Goal: Task Accomplishment & Management: Use online tool/utility

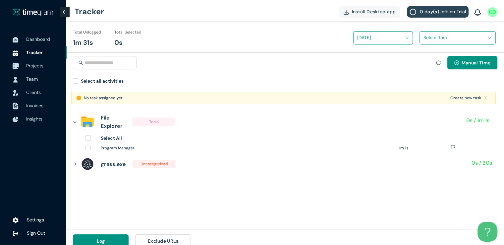
click at [28, 64] on span "Projects" at bounding box center [34, 66] width 17 height 6
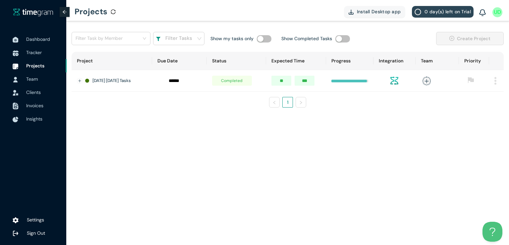
click at [496, 79] on img at bounding box center [495, 81] width 2 height 8
click at [478, 108] on button "Delete" at bounding box center [483, 109] width 32 height 11
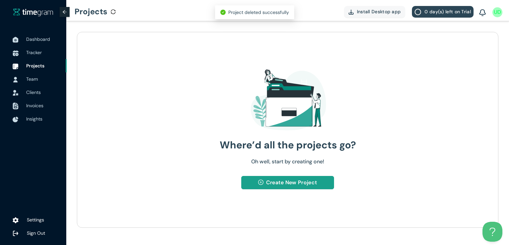
click at [264, 181] on button "Create New Project" at bounding box center [287, 182] width 92 height 13
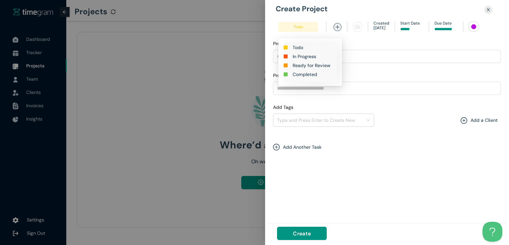
click at [302, 57] on h1 "In Progress" at bounding box center [305, 56] width 24 height 7
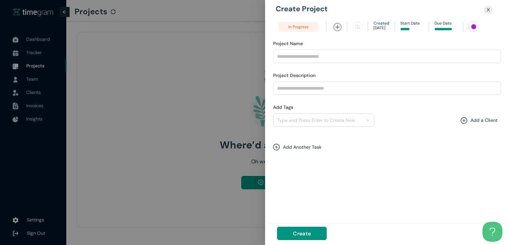
click at [440, 30] on input at bounding box center [445, 29] width 23 height 6
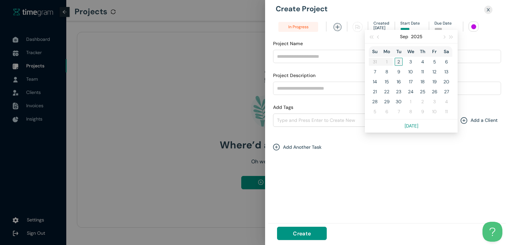
type input "*****"
click at [397, 63] on div "2" at bounding box center [399, 62] width 8 height 8
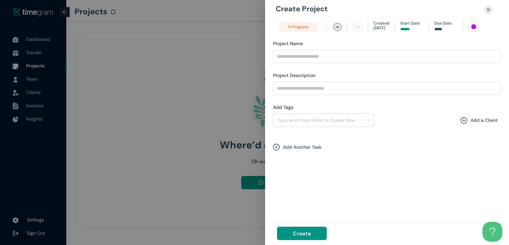
click at [476, 25] on div at bounding box center [474, 27] width 10 height 10
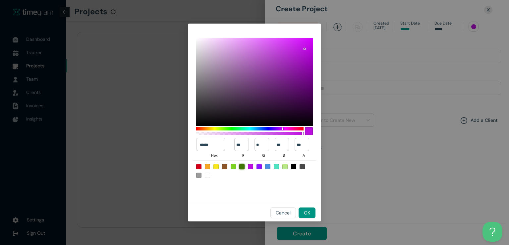
click at [244, 166] on div at bounding box center [241, 166] width 5 height 5
type input "******"
type input "**"
type input "***"
type input "*"
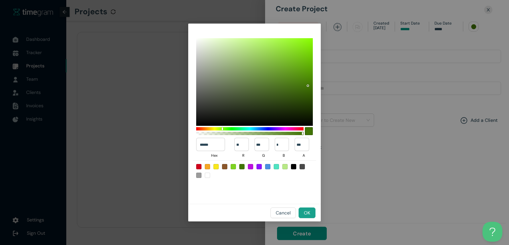
click at [304, 209] on span "OK" at bounding box center [307, 212] width 6 height 7
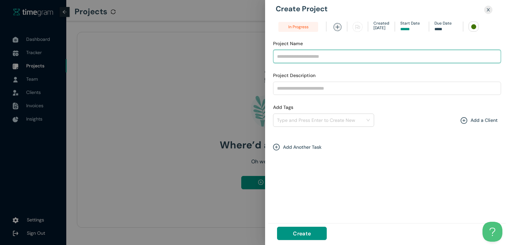
click at [322, 53] on input "Project Name" at bounding box center [387, 56] width 228 height 13
type input "**********"
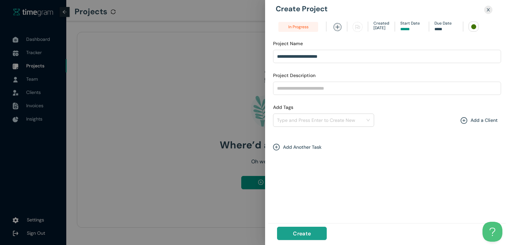
click at [301, 234] on span "Create" at bounding box center [302, 233] width 18 height 8
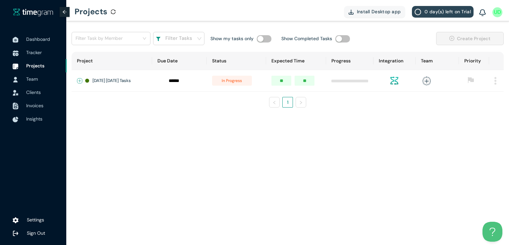
click at [79, 80] on button "Expand row" at bounding box center [79, 80] width 5 height 5
click at [104, 103] on span "+ New Task" at bounding box center [103, 99] width 19 height 5
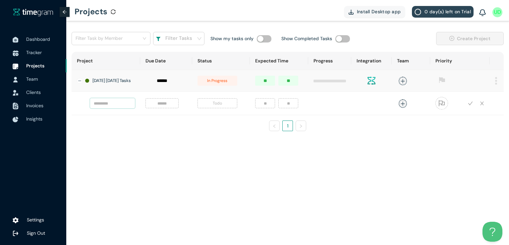
click at [107, 106] on input "text" at bounding box center [112, 103] width 45 height 10
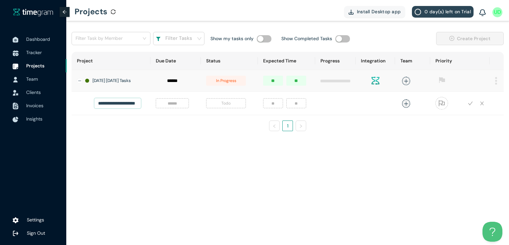
scroll to position [0, 10]
type input "**********"
click at [164, 107] on input at bounding box center [172, 102] width 25 height 7
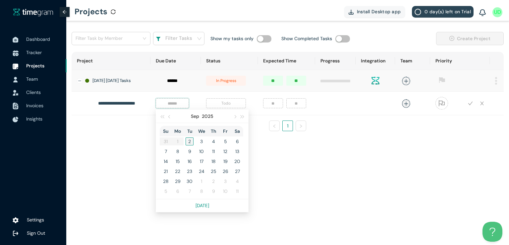
type input "*****"
click at [186, 145] on div "2" at bounding box center [190, 141] width 8 height 8
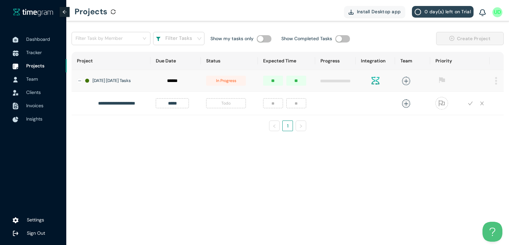
click at [225, 102] on span "Todo" at bounding box center [226, 103] width 40 height 10
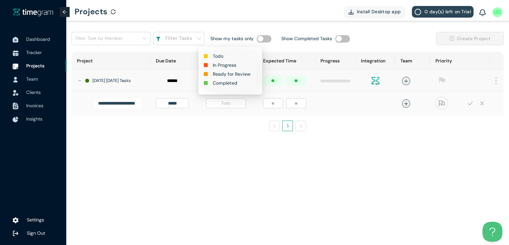
click at [225, 63] on h1 "In Progress" at bounding box center [225, 64] width 24 height 7
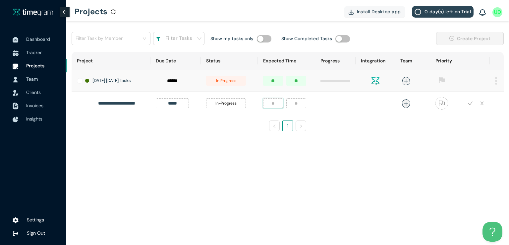
click at [267, 104] on input "number" at bounding box center [273, 103] width 20 height 10
type input "*"
type input "**"
click at [405, 106] on icon "plus" at bounding box center [406, 103] width 5 height 5
click at [351, 148] on div "Umer Dar" at bounding box center [353, 150] width 51 height 7
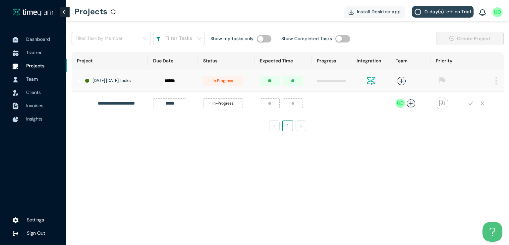
click at [463, 131] on ul "1" at bounding box center [288, 125] width 432 height 11
click at [469, 106] on icon "check" at bounding box center [470, 103] width 5 height 5
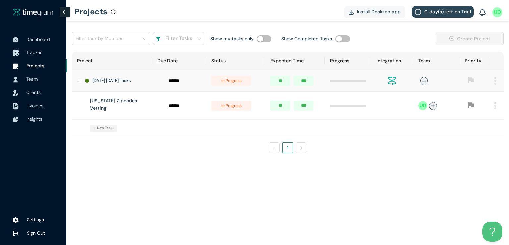
click at [29, 52] on span "Tracker" at bounding box center [34, 52] width 16 height 6
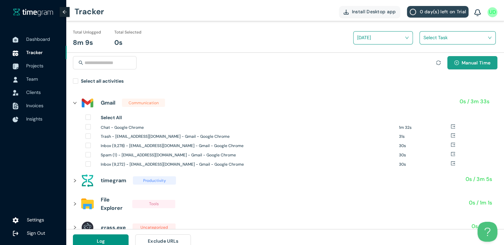
click at [464, 66] on button "Manual Time" at bounding box center [472, 62] width 50 height 13
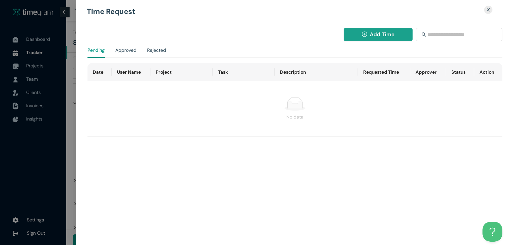
click at [362, 36] on icon "plus-circle" at bounding box center [364, 33] width 5 height 5
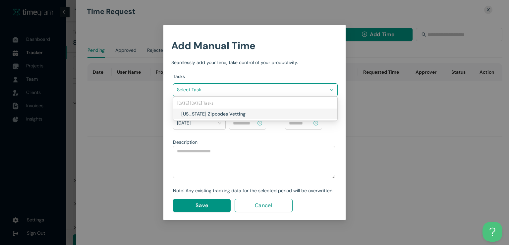
click at [283, 85] on input "search" at bounding box center [253, 89] width 152 height 10
click at [240, 114] on h1 "Texas Zipcodes Vetting" at bounding box center [220, 113] width 78 height 7
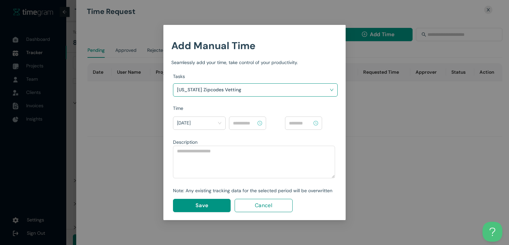
click at [244, 123] on input at bounding box center [244, 122] width 23 height 7
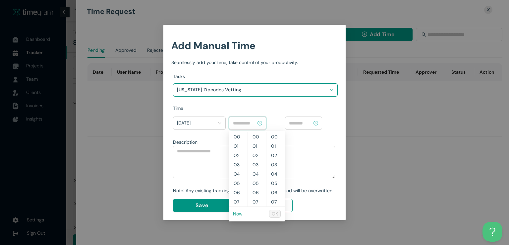
click at [236, 215] on link "Now" at bounding box center [238, 213] width 10 height 6
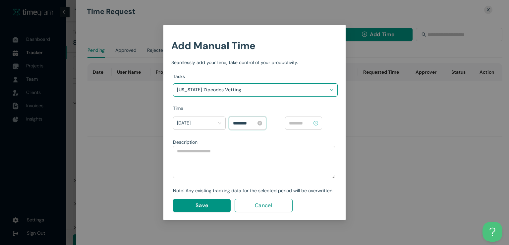
click at [237, 123] on input "********" at bounding box center [244, 122] width 23 height 7
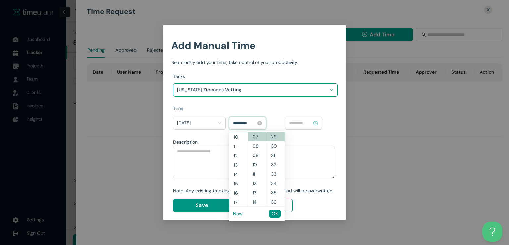
scroll to position [84, 0]
click at [245, 122] on input "********" at bounding box center [244, 122] width 23 height 7
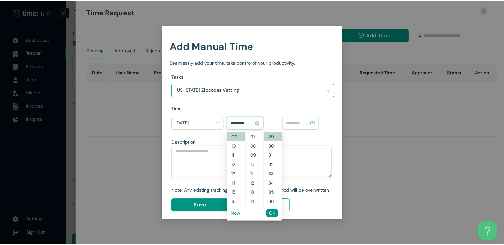
scroll to position [0, 0]
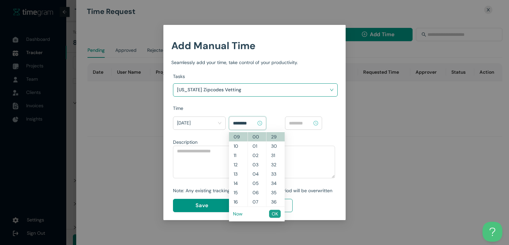
click at [272, 214] on span "OK" at bounding box center [275, 213] width 6 height 7
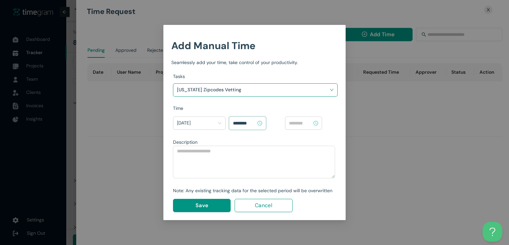
type input "********"
click at [297, 121] on input at bounding box center [300, 122] width 23 height 7
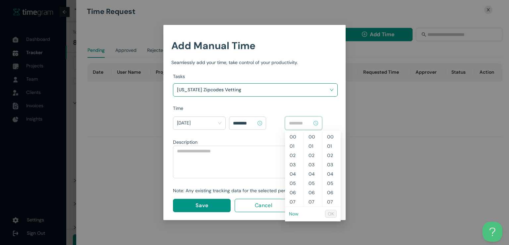
click at [294, 215] on link "Now" at bounding box center [294, 213] width 10 height 6
type input "********"
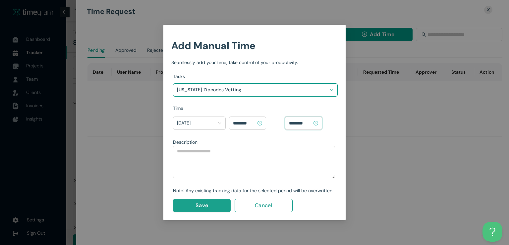
click at [218, 208] on button "Save" at bounding box center [202, 204] width 58 height 13
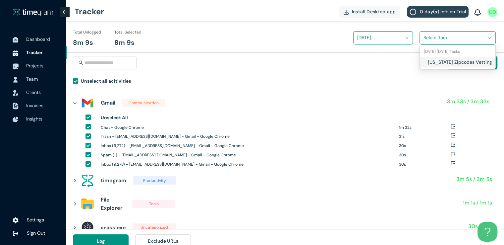
click at [429, 36] on input "search" at bounding box center [455, 37] width 64 height 10
click at [421, 59] on div "Texas Zipcodes Vetting" at bounding box center [458, 62] width 76 height 11
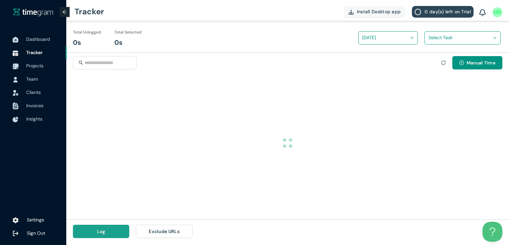
click at [113, 230] on button "Log" at bounding box center [101, 230] width 56 height 13
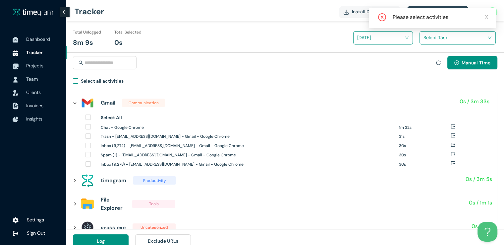
click at [79, 82] on span "Select all activities" at bounding box center [102, 82] width 48 height 10
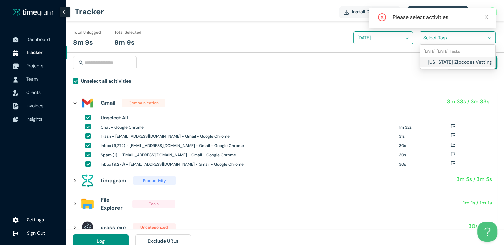
click at [428, 41] on input "search" at bounding box center [455, 37] width 64 height 10
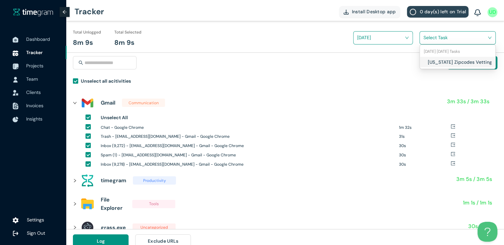
click at [423, 64] on div "Texas Zipcodes Vetting" at bounding box center [458, 62] width 76 height 11
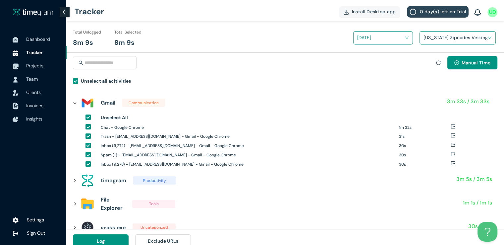
scroll to position [8, 0]
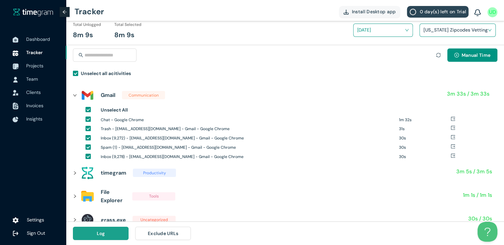
click at [116, 229] on button "Log" at bounding box center [101, 232] width 56 height 13
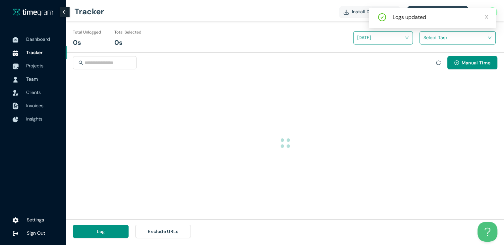
scroll to position [0, 0]
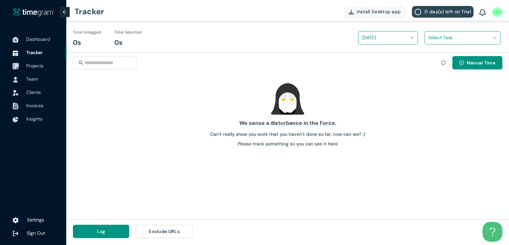
click at [41, 66] on span "Projects" at bounding box center [34, 66] width 17 height 6
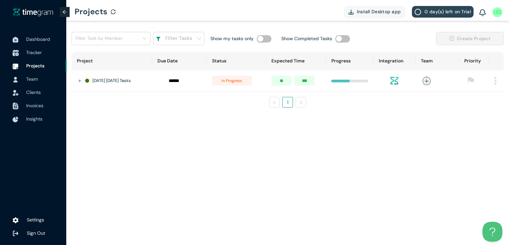
click at [29, 54] on span "Tracker" at bounding box center [34, 52] width 16 height 6
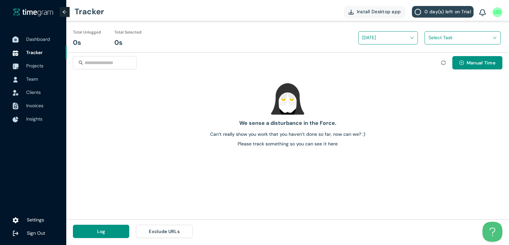
click at [33, 43] on span "Dashboard" at bounding box center [43, 38] width 35 height 13
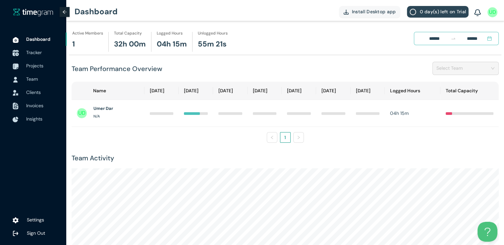
click at [38, 53] on span "Tracker" at bounding box center [34, 52] width 16 height 6
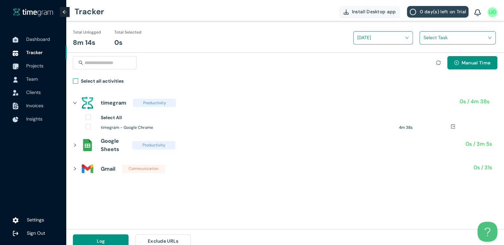
click at [78, 82] on span "Select all activities" at bounding box center [102, 82] width 48 height 10
click at [430, 37] on input "search" at bounding box center [455, 37] width 64 height 10
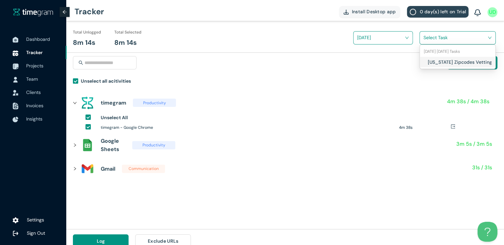
click at [420, 63] on div "Texas Zipcodes Vetting" at bounding box center [458, 62] width 76 height 11
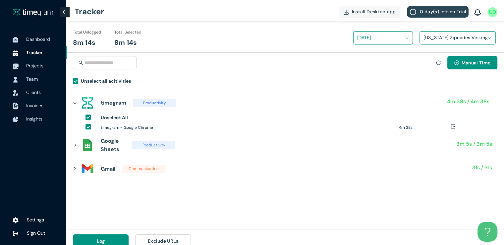
scroll to position [8, 0]
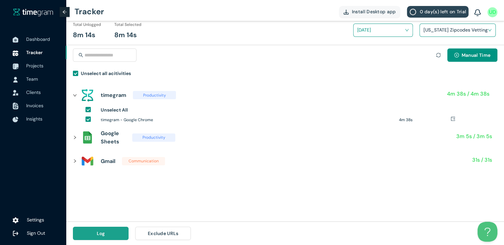
click at [119, 232] on button "Log" at bounding box center [101, 232] width 56 height 13
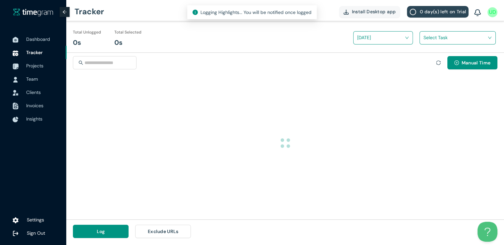
scroll to position [0, 0]
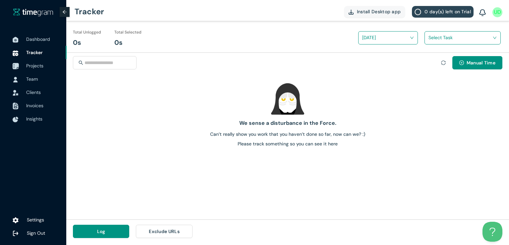
click at [40, 66] on span "Projects" at bounding box center [34, 66] width 17 height 6
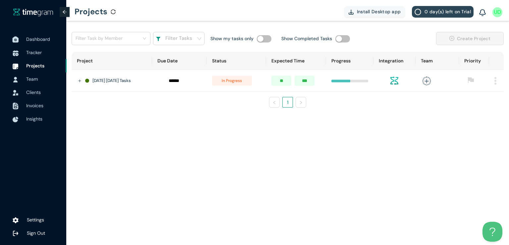
click at [33, 41] on span "Dashboard" at bounding box center [38, 39] width 24 height 6
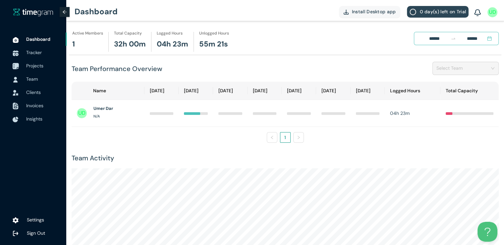
click at [31, 66] on span "Projects" at bounding box center [34, 66] width 17 height 6
